Goal: Task Accomplishment & Management: Manage account settings

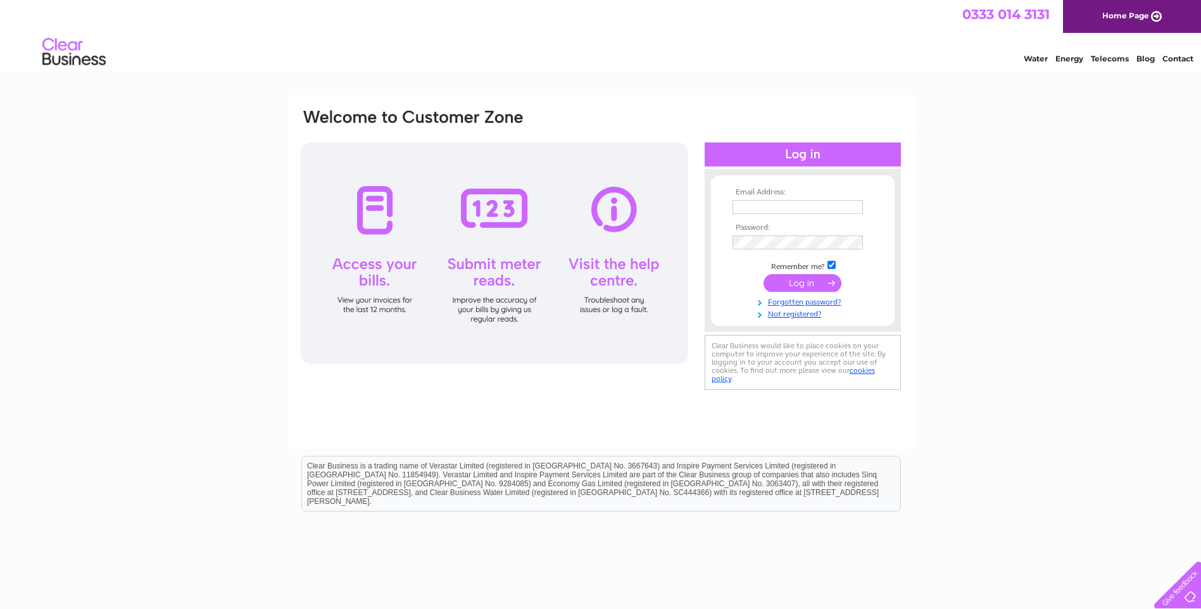
type input "les.gibb@steadscott.co.uk"
click at [790, 287] on input "submit" at bounding box center [802, 283] width 78 height 18
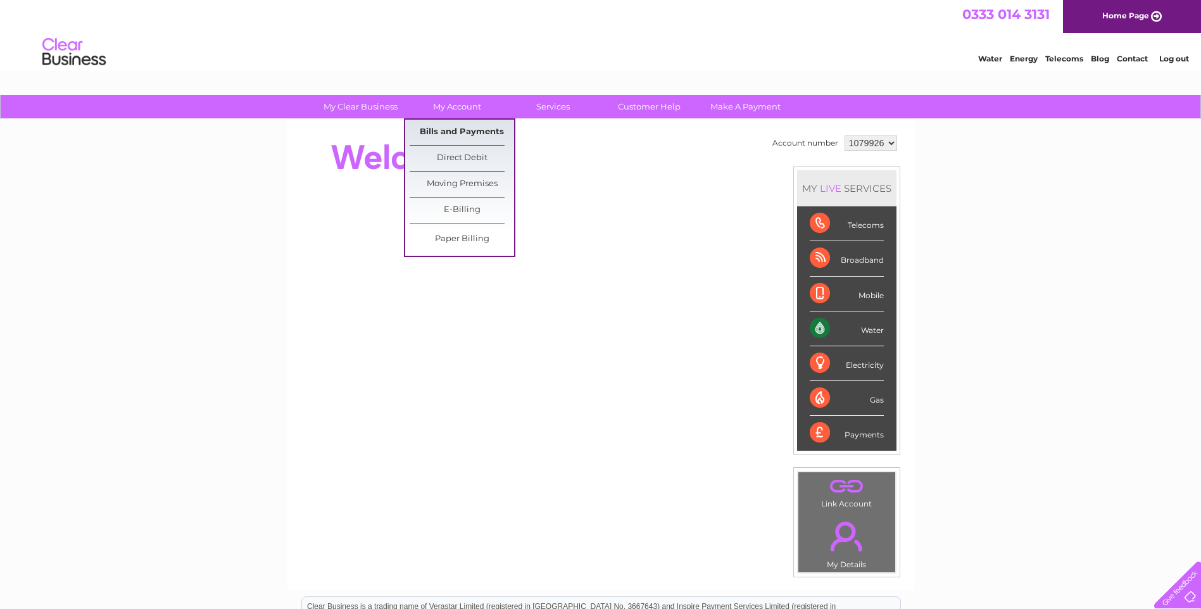
click at [466, 139] on link "Bills and Payments" at bounding box center [461, 132] width 104 height 25
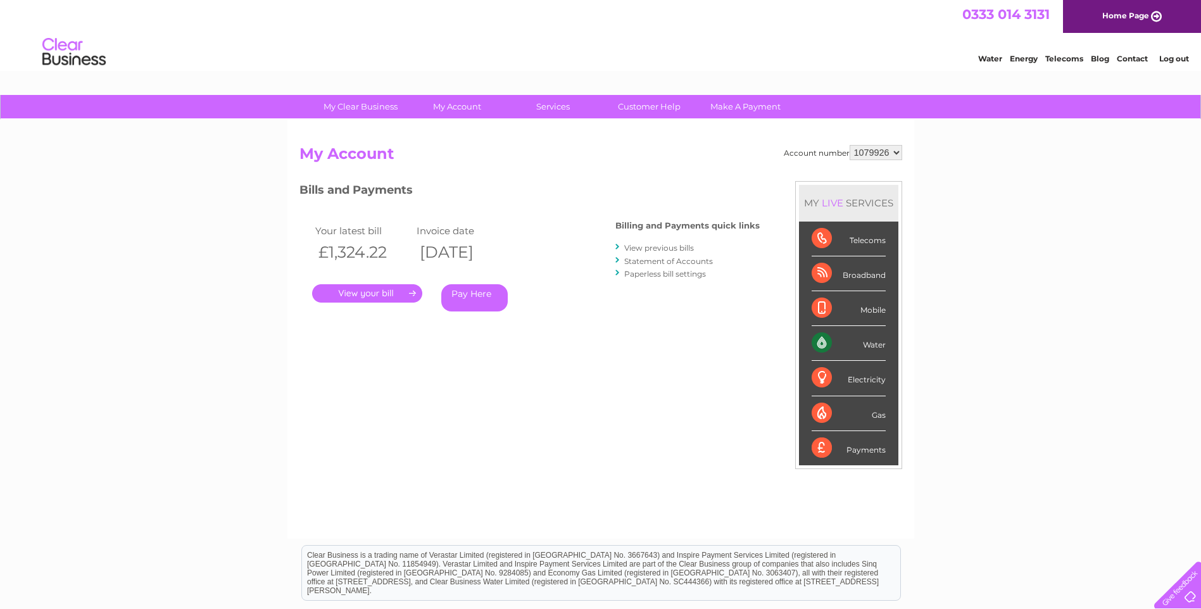
click at [399, 290] on link "." at bounding box center [367, 293] width 110 height 18
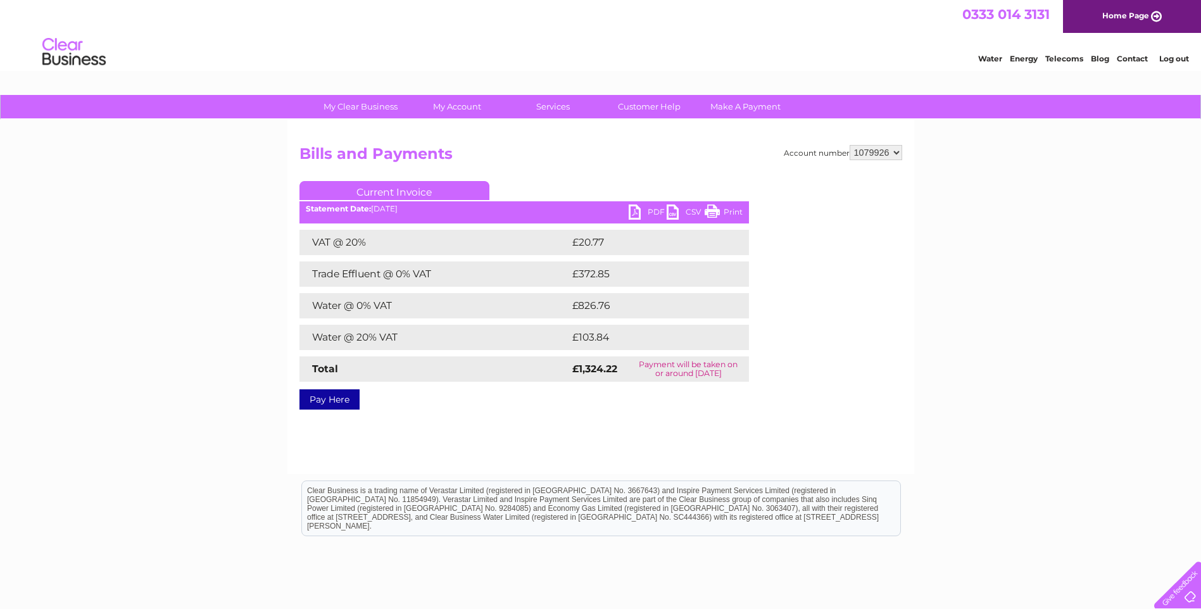
click at [649, 210] on link "PDF" at bounding box center [647, 213] width 38 height 18
